Goal: Find specific page/section: Find specific page/section

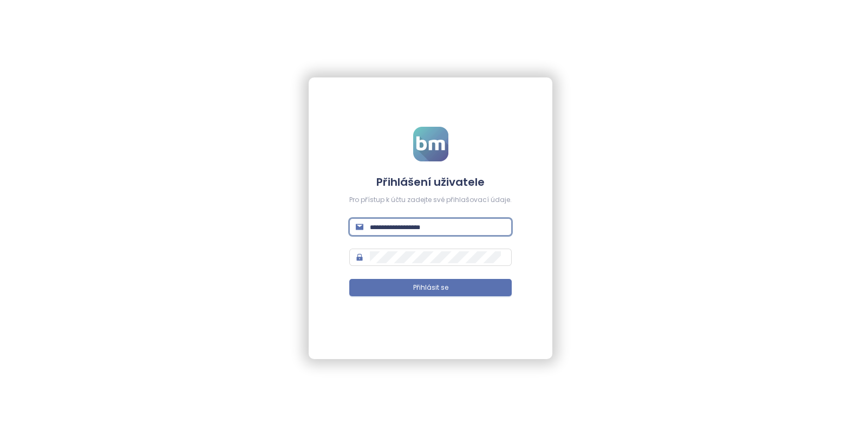
click at [396, 228] on input "text" at bounding box center [437, 227] width 135 height 12
type input "**********"
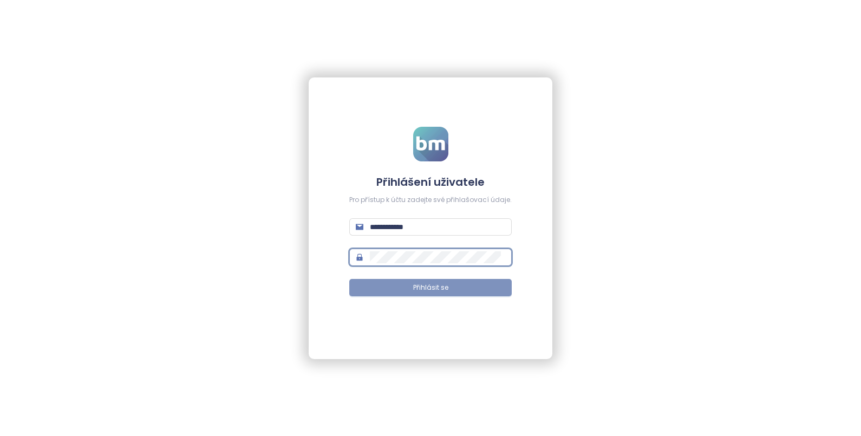
click at [413, 288] on span "Přihlásit se" at bounding box center [430, 288] width 35 height 10
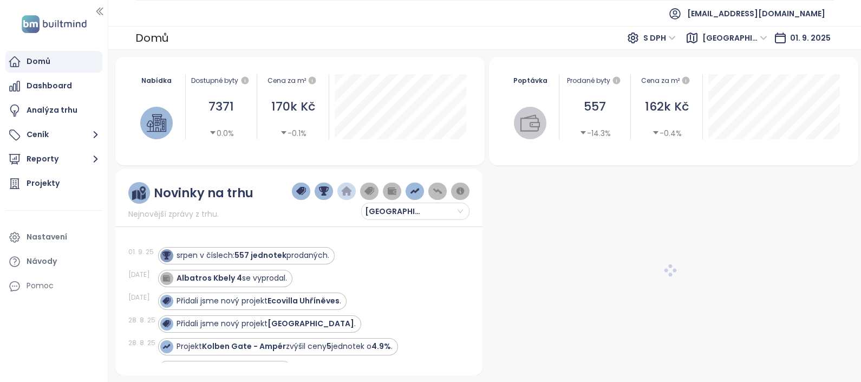
click at [94, 134] on icon "button" at bounding box center [96, 135] width 14 height 14
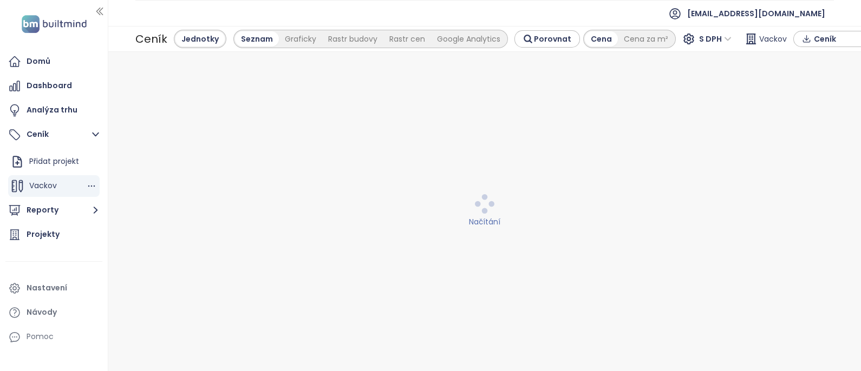
click at [38, 182] on span "Vackov" at bounding box center [43, 185] width 28 height 11
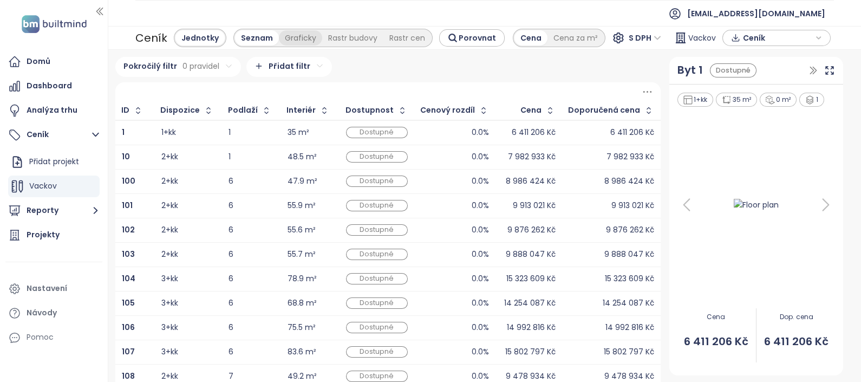
click at [290, 37] on div "Graficky" at bounding box center [300, 37] width 43 height 15
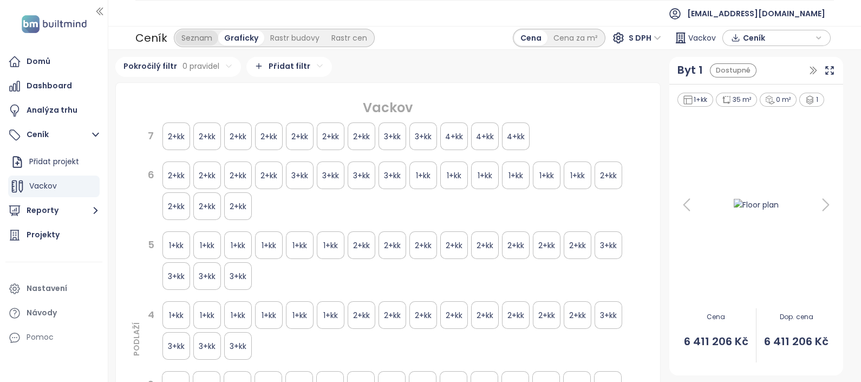
click at [199, 31] on div "Seznam" at bounding box center [196, 37] width 43 height 15
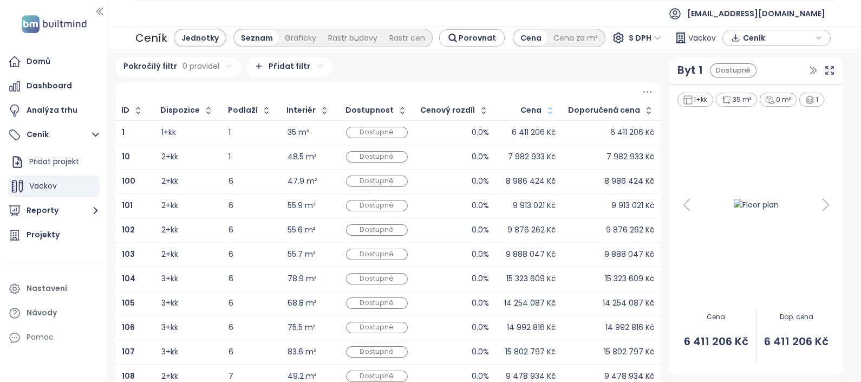
click at [548, 108] on icon "button" at bounding box center [550, 110] width 4 height 6
click at [548, 109] on icon "button" at bounding box center [551, 110] width 8 height 13
click at [307, 37] on div "Graficky" at bounding box center [300, 37] width 43 height 15
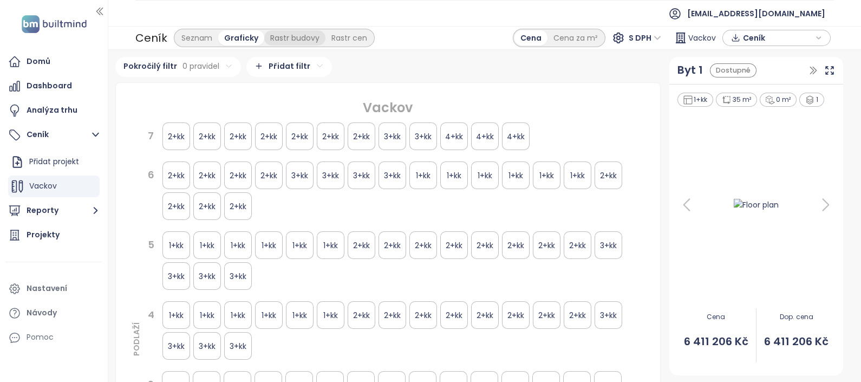
click at [288, 40] on div "Rastr budovy" at bounding box center [294, 37] width 61 height 15
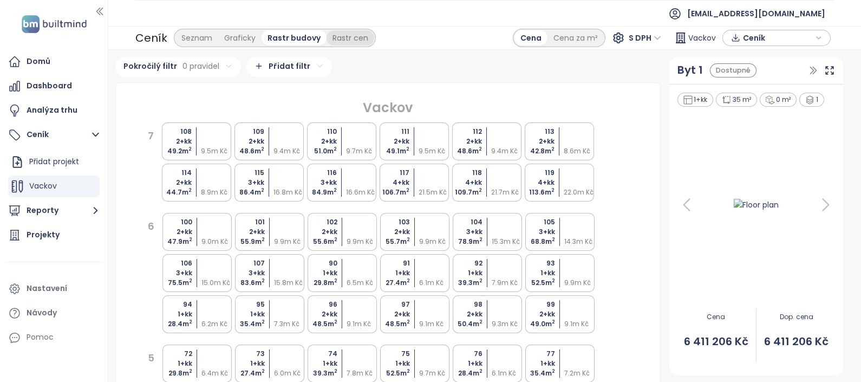
click at [338, 41] on div "Rastr cen" at bounding box center [350, 37] width 48 height 15
click at [296, 38] on div "Rastr budovy" at bounding box center [291, 37] width 61 height 15
click at [248, 36] on div "Graficky" at bounding box center [239, 37] width 43 height 15
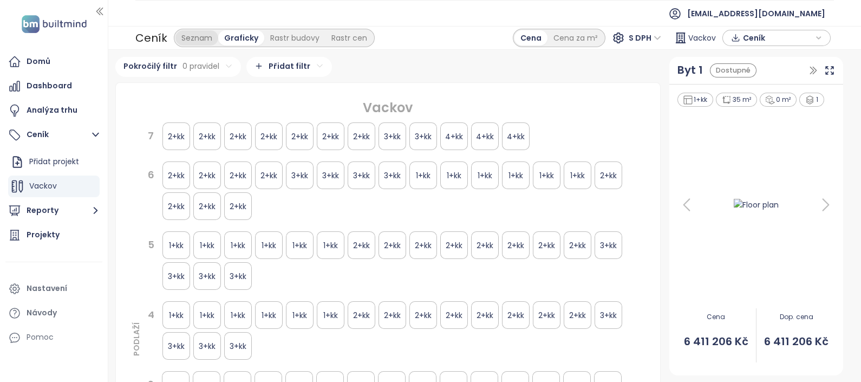
click at [199, 37] on div "Seznam" at bounding box center [196, 37] width 43 height 15
